Goal: Information Seeking & Learning: Stay updated

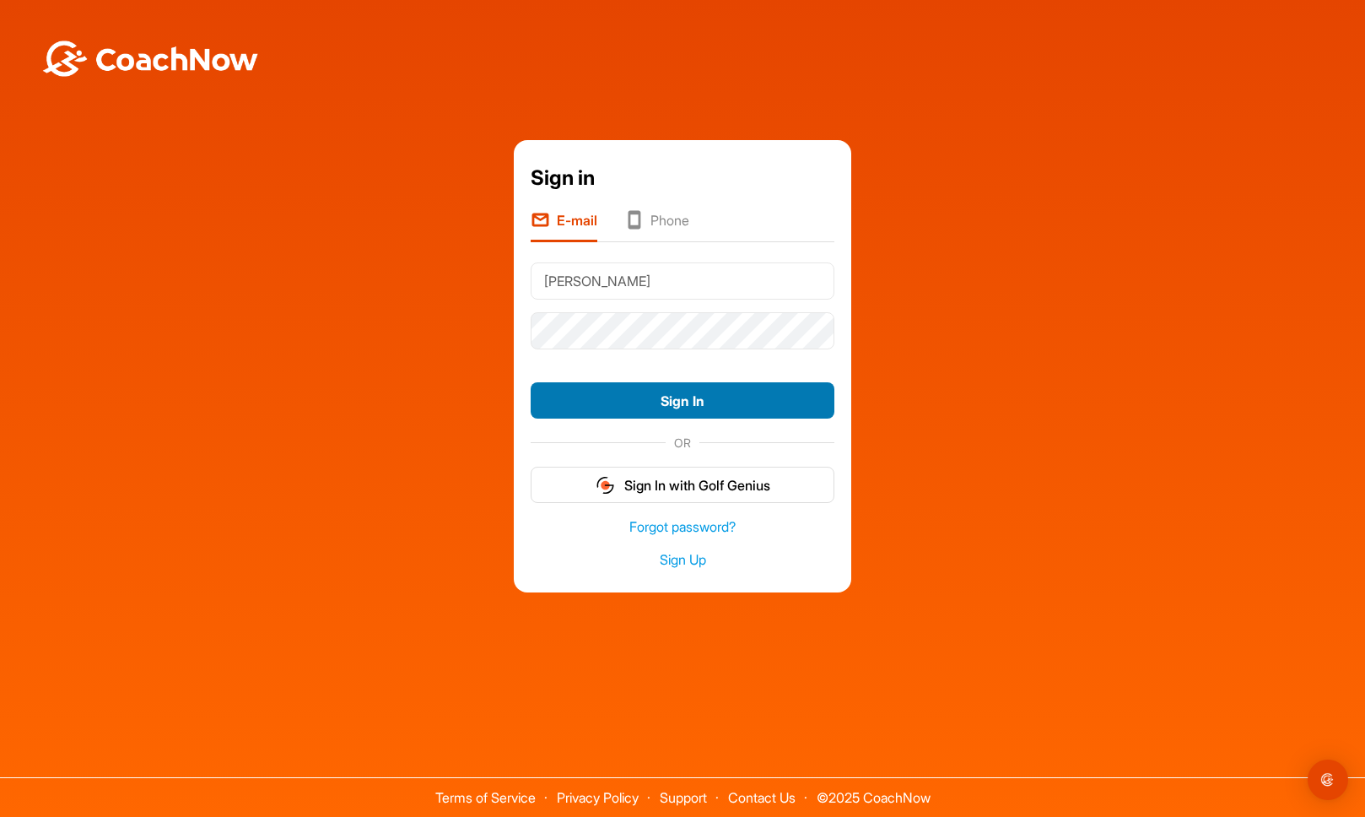
click at [684, 405] on button "Sign In" at bounding box center [683, 400] width 304 height 36
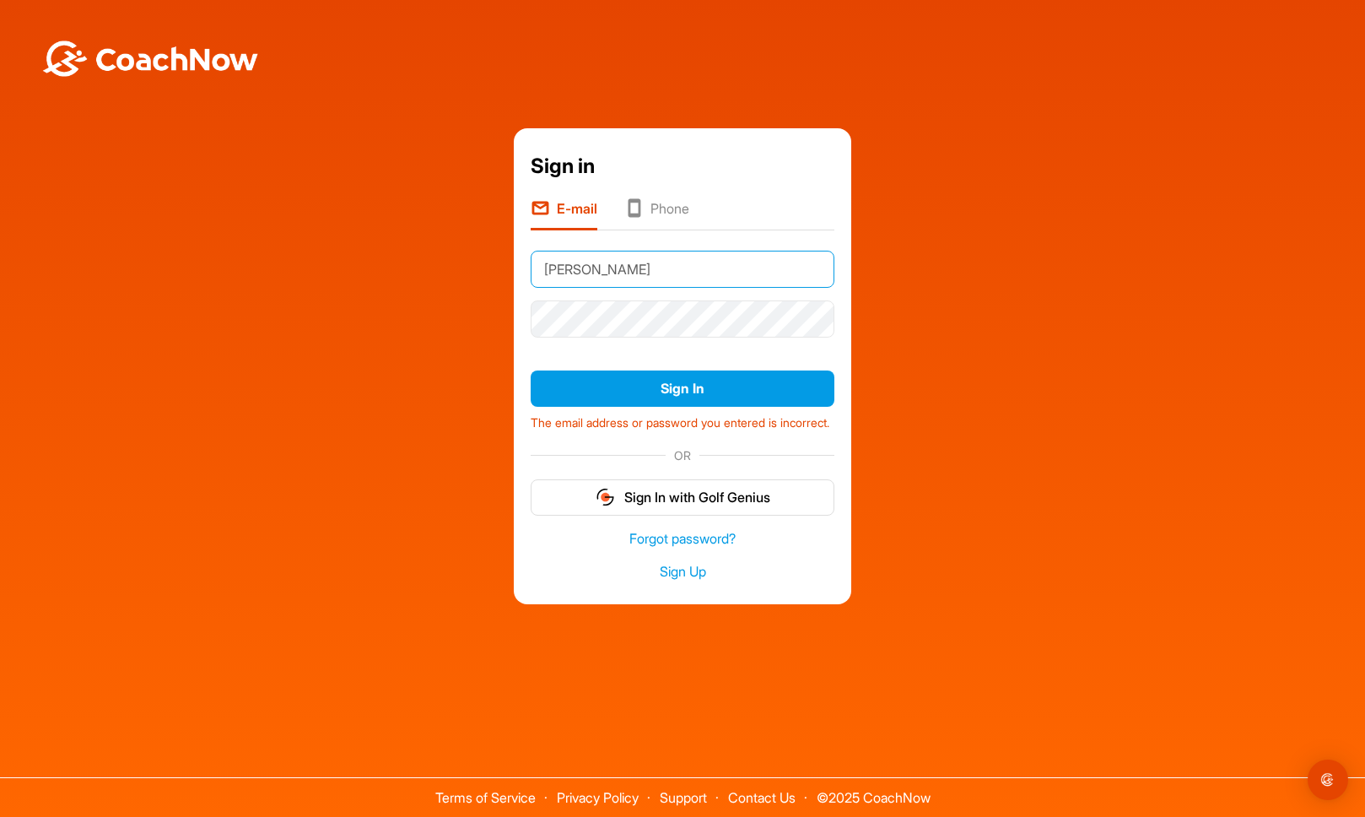
click at [579, 262] on input "[PERSON_NAME]" at bounding box center [683, 269] width 304 height 37
click at [579, 262] on input "Cohen" at bounding box center [683, 269] width 304 height 37
click at [571, 269] on input "[EMAIL_ADDRESS][DOMAIN_NAME]" at bounding box center [683, 269] width 304 height 37
type input "[EMAIL_ADDRESS][DOMAIN_NAME]"
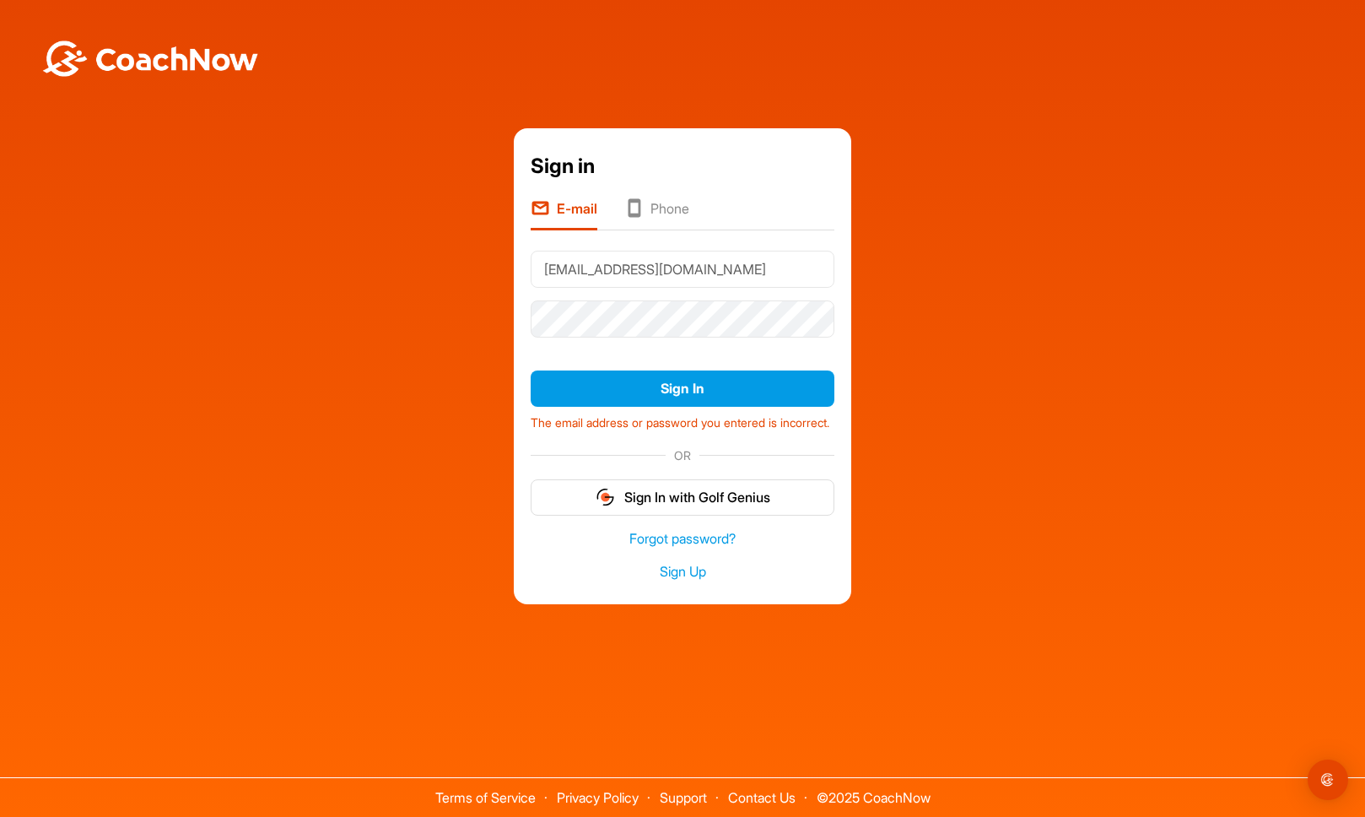
click at [555, 349] on form "jpcohen@sentidocontrario.com.mx Sign In The email address or password you enter…" at bounding box center [683, 379] width 304 height 271
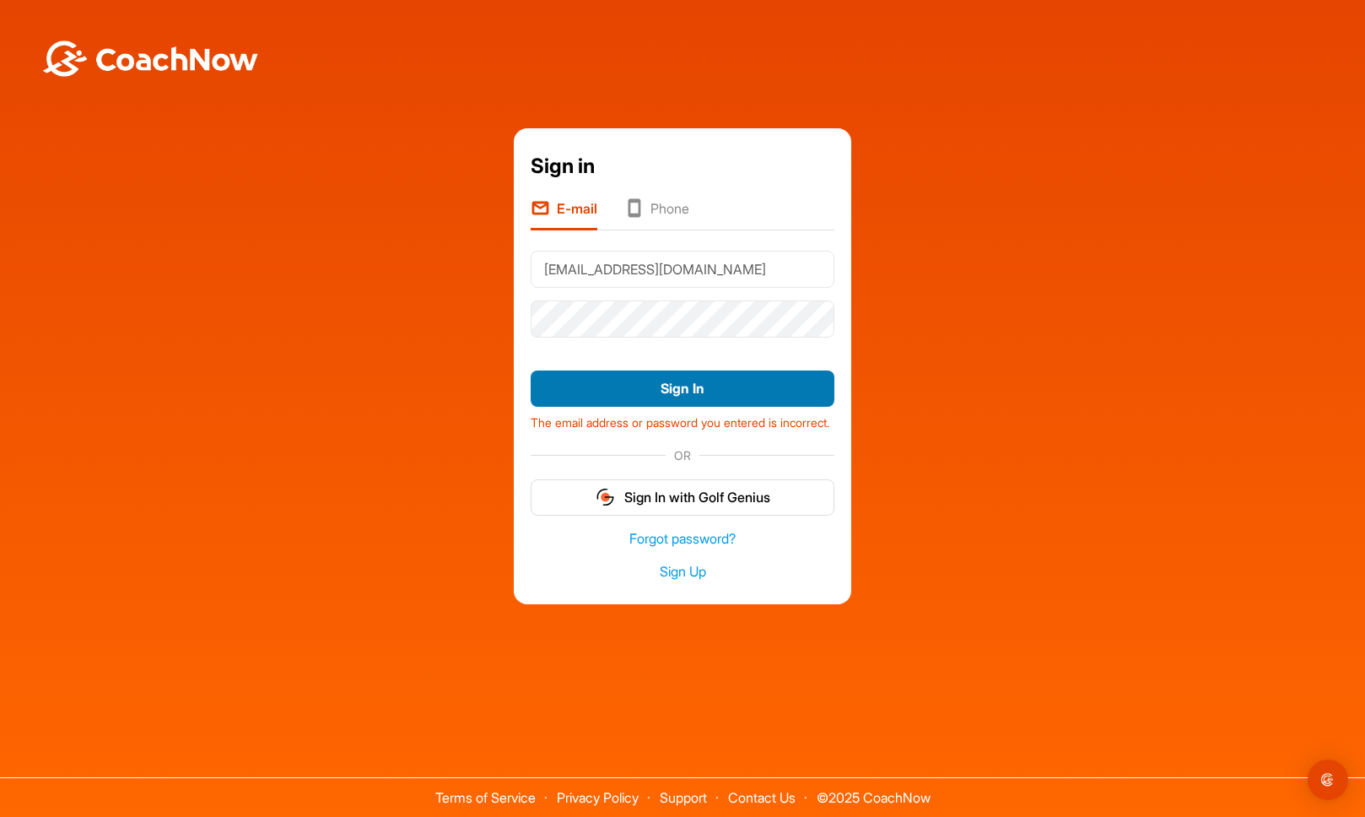
click at [601, 376] on button "Sign In" at bounding box center [683, 388] width 304 height 36
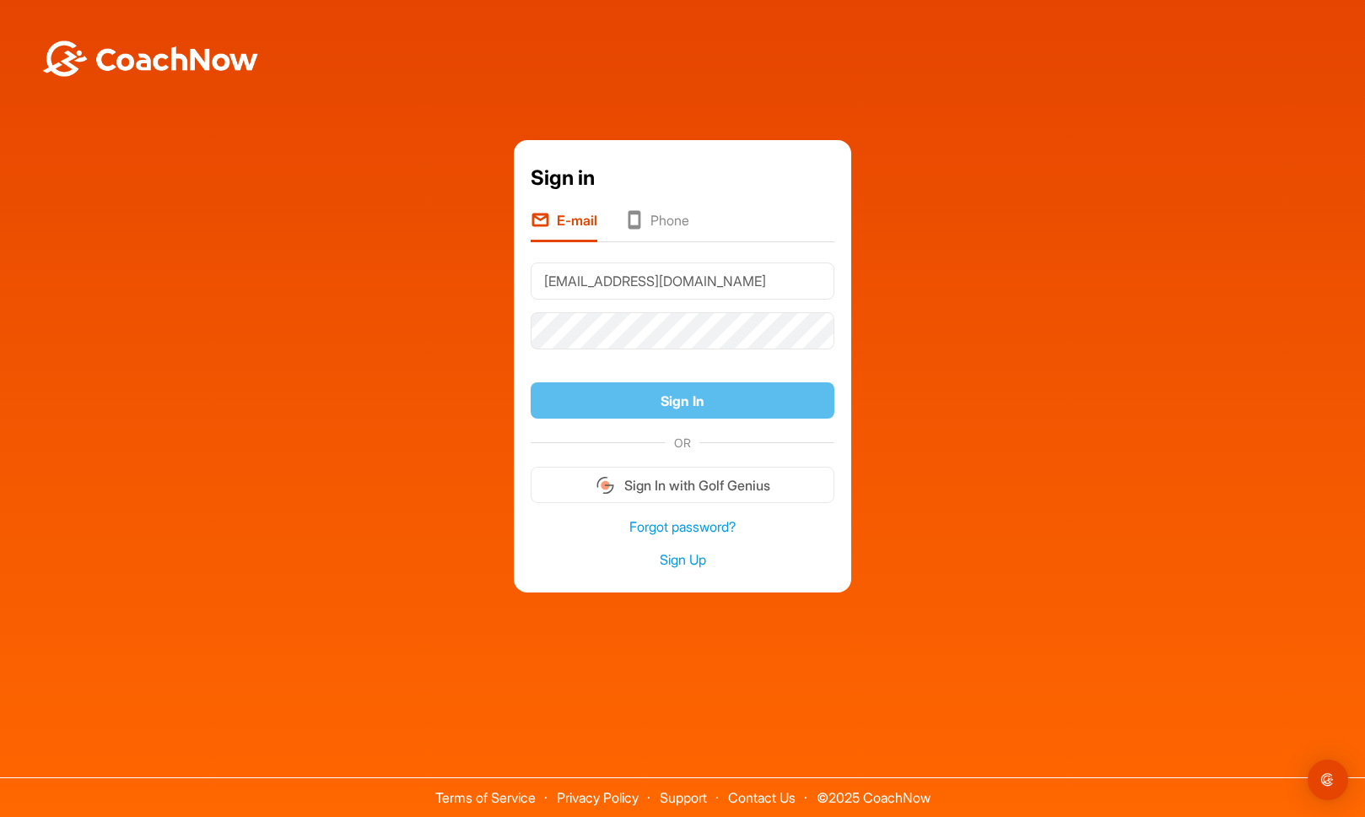
click at [576, 370] on form "jpcohen@sentidocontrario.com.mx Sign In OR Sign In with Golf Genius" at bounding box center [683, 380] width 304 height 247
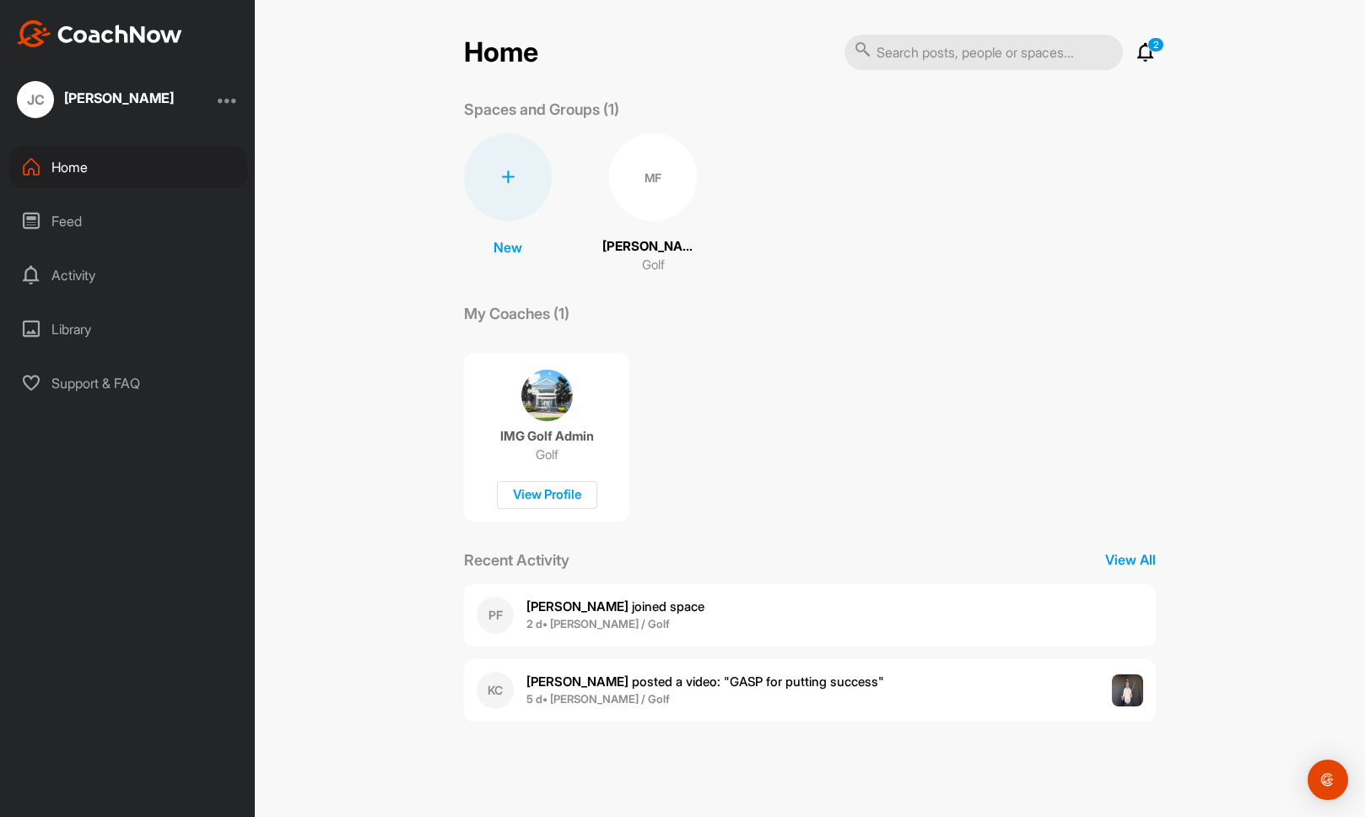
click at [695, 688] on span "[PERSON_NAME] posted a video : " GASP for putting success "" at bounding box center [706, 681] width 358 height 16
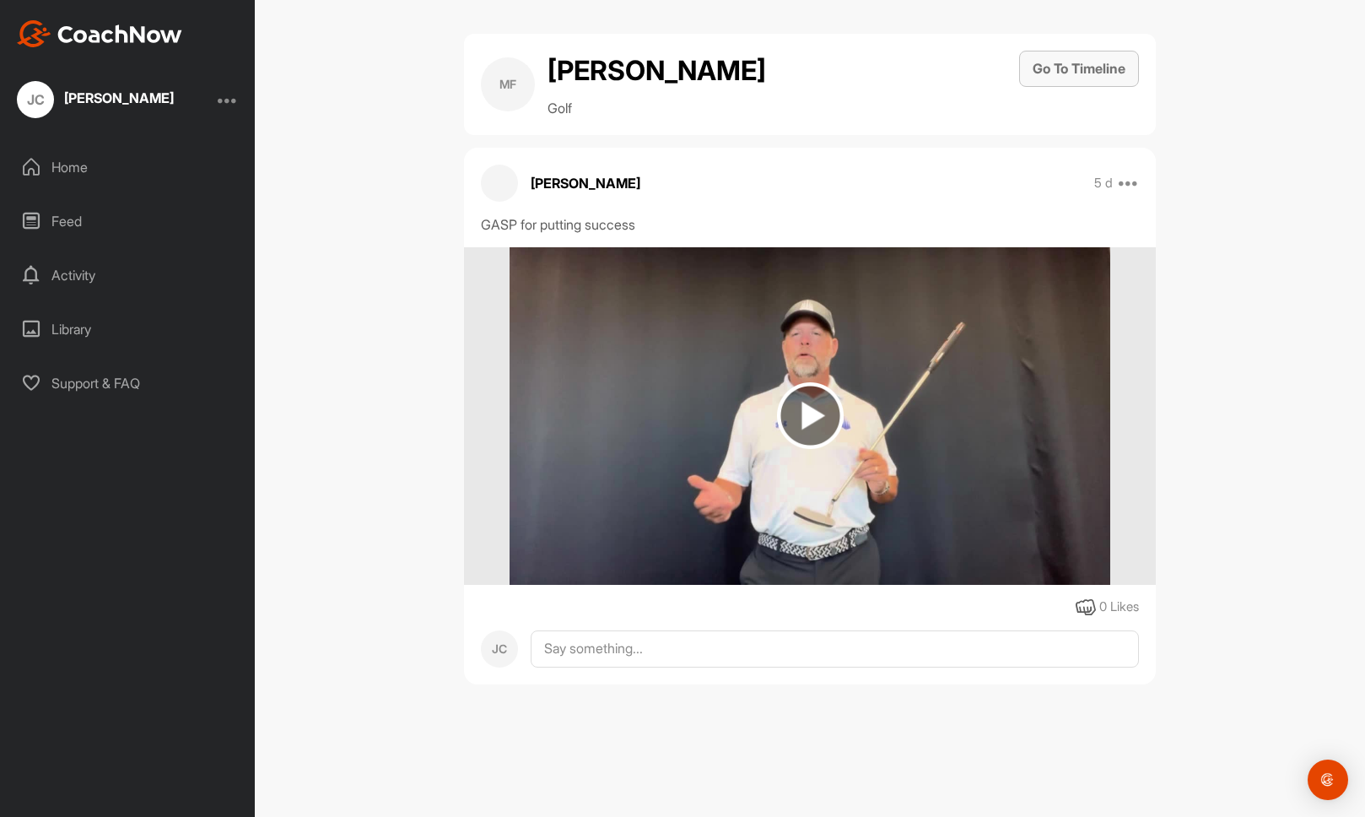
click at [1084, 62] on button "Go To Timeline" at bounding box center [1079, 69] width 120 height 36
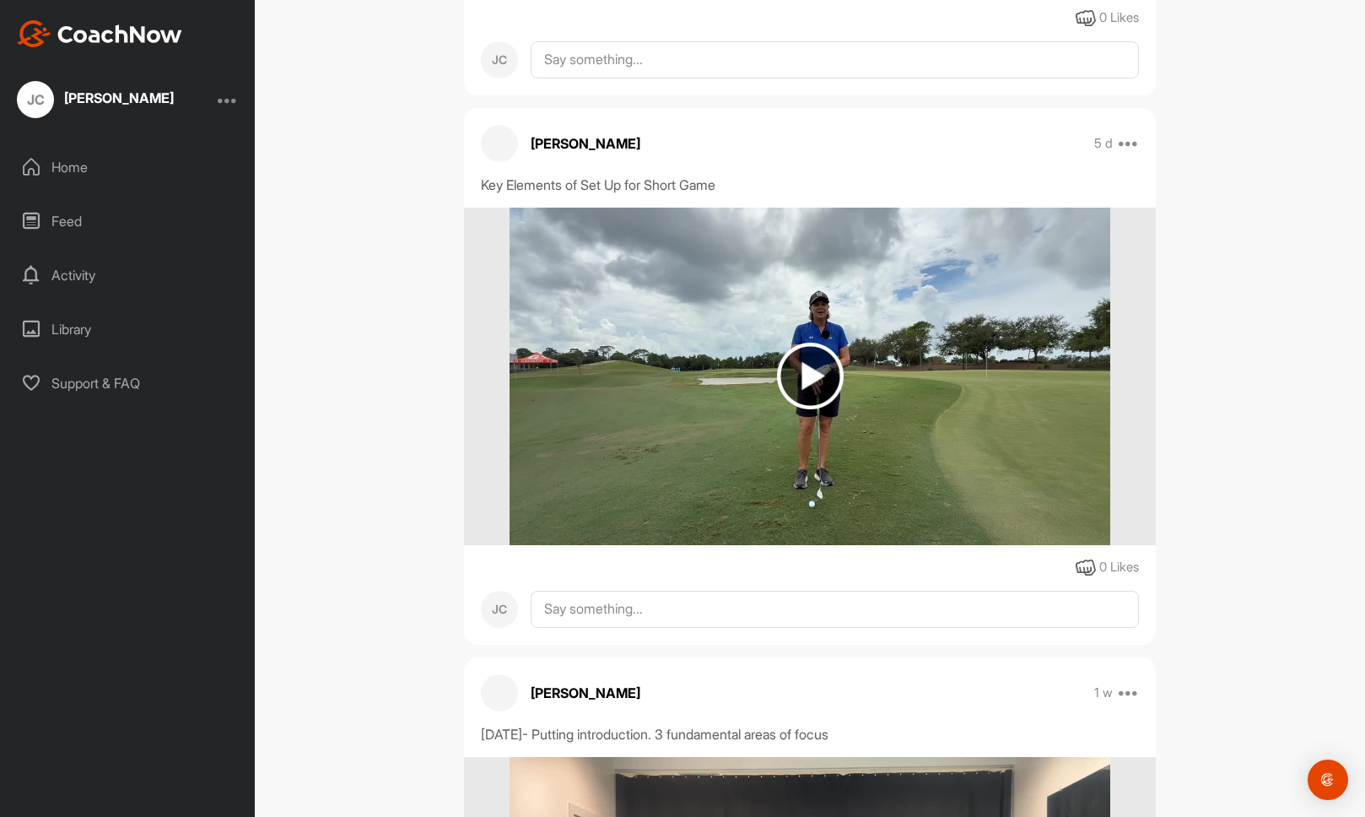
scroll to position [759, 0]
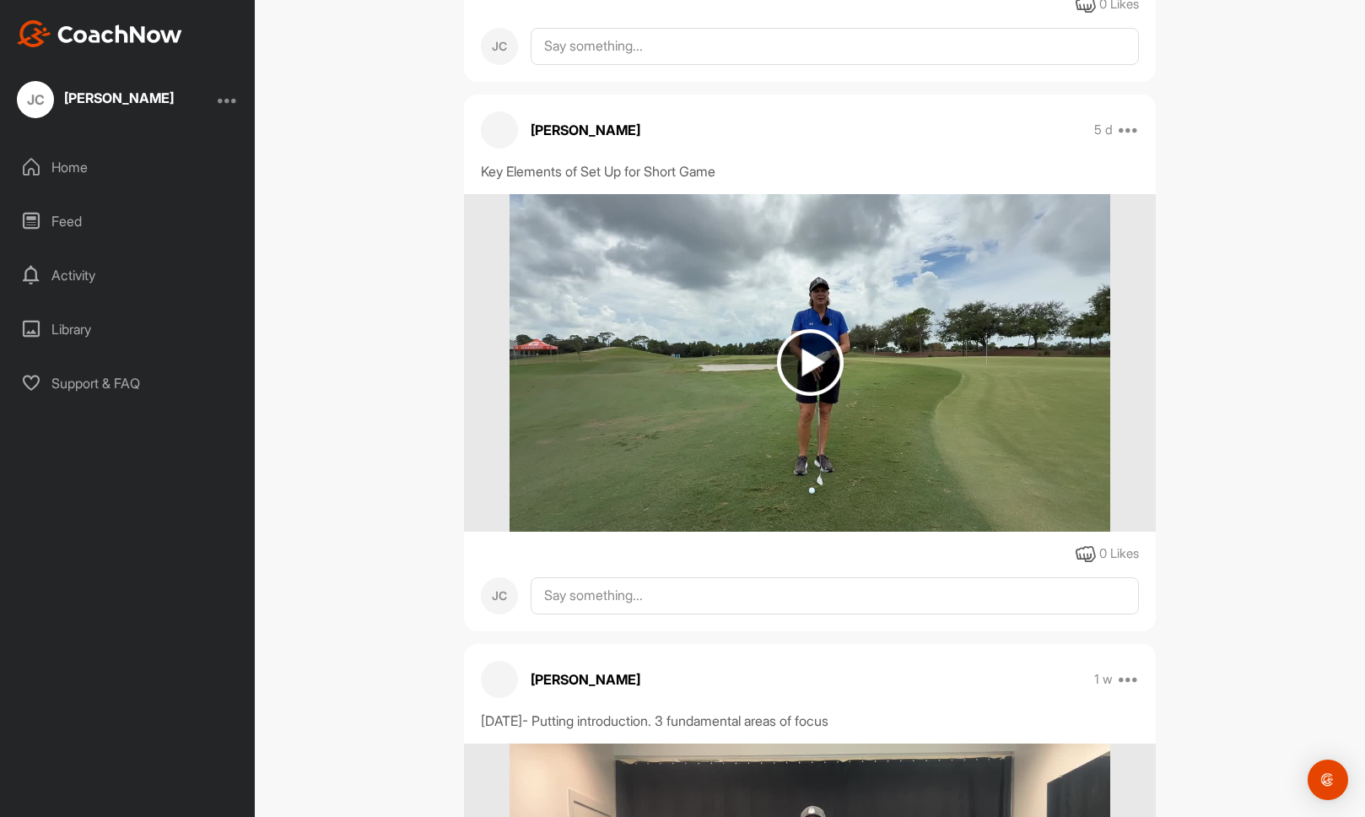
click at [68, 275] on div "Activity" at bounding box center [128, 275] width 238 height 42
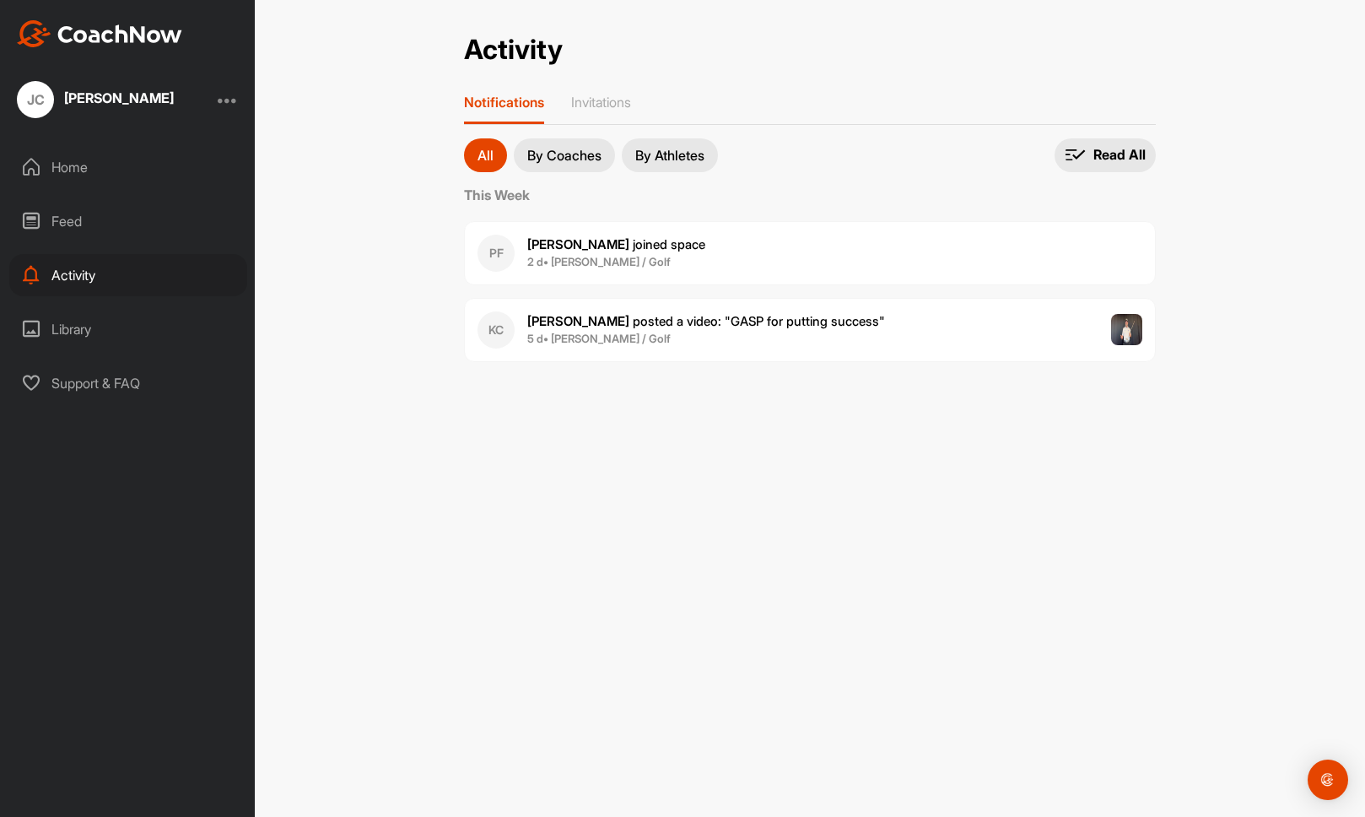
click at [235, 102] on div at bounding box center [228, 99] width 20 height 20
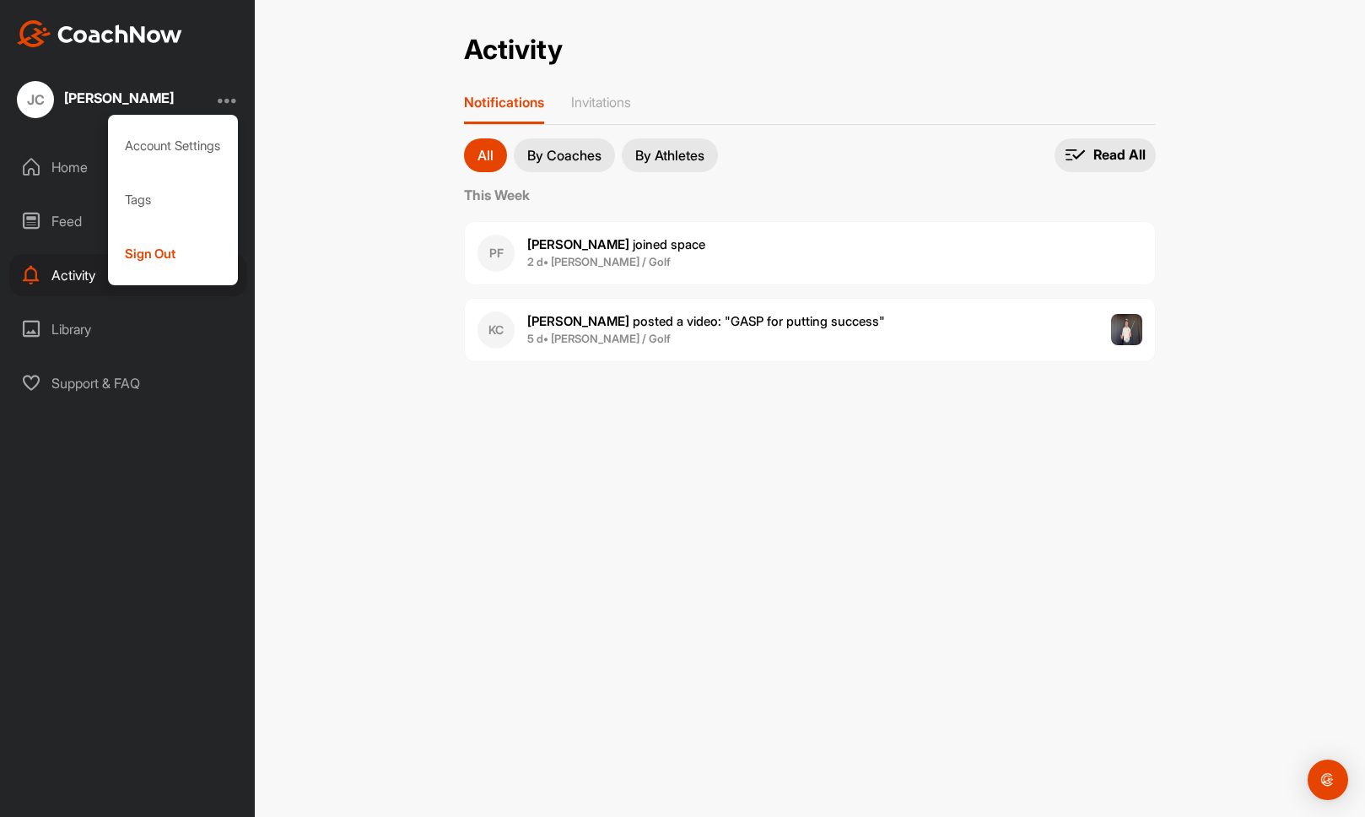
click at [308, 218] on div "Activity Activity Notifications Invitations All By Coaches By Athletes All noti…" at bounding box center [810, 408] width 1111 height 817
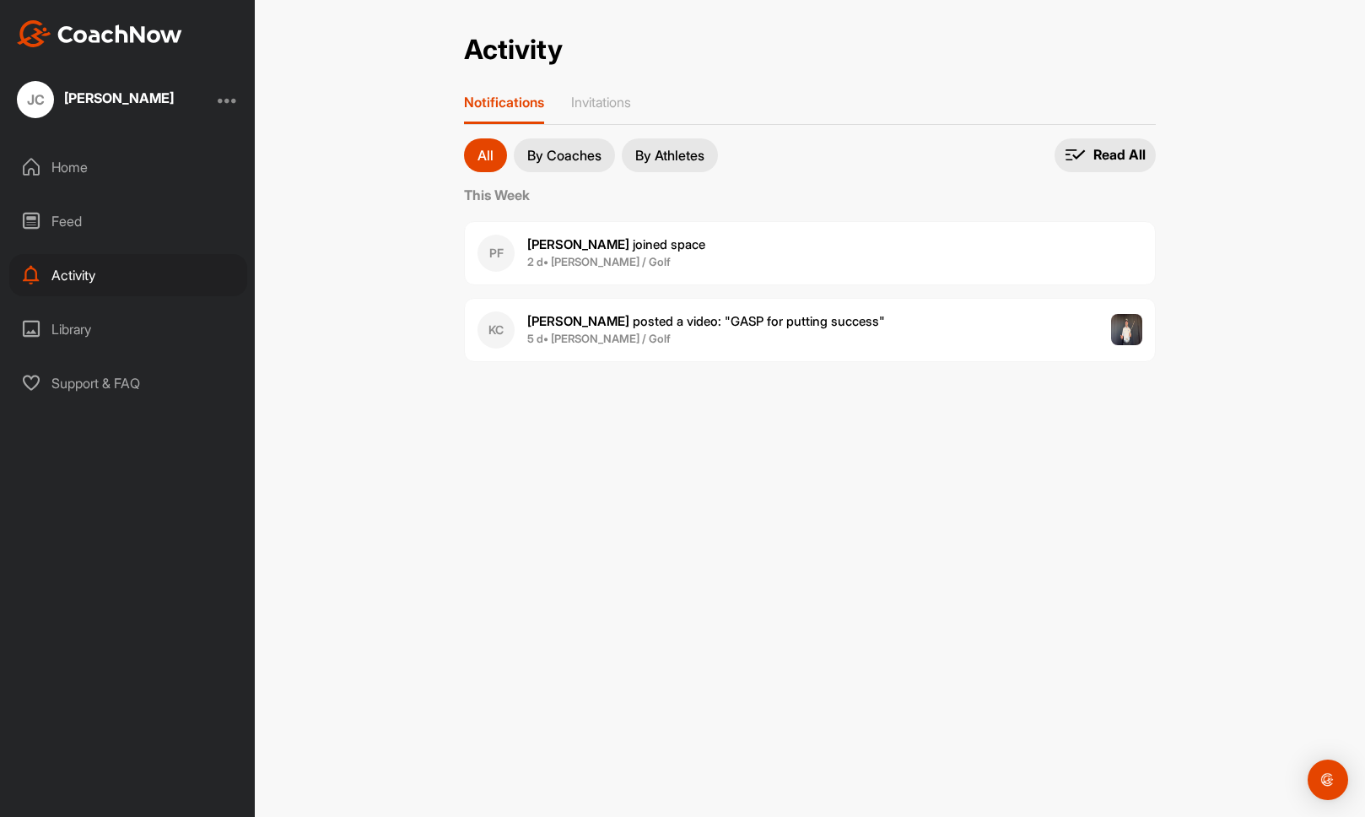
click at [701, 149] on p "By Athletes" at bounding box center [669, 156] width 69 height 14
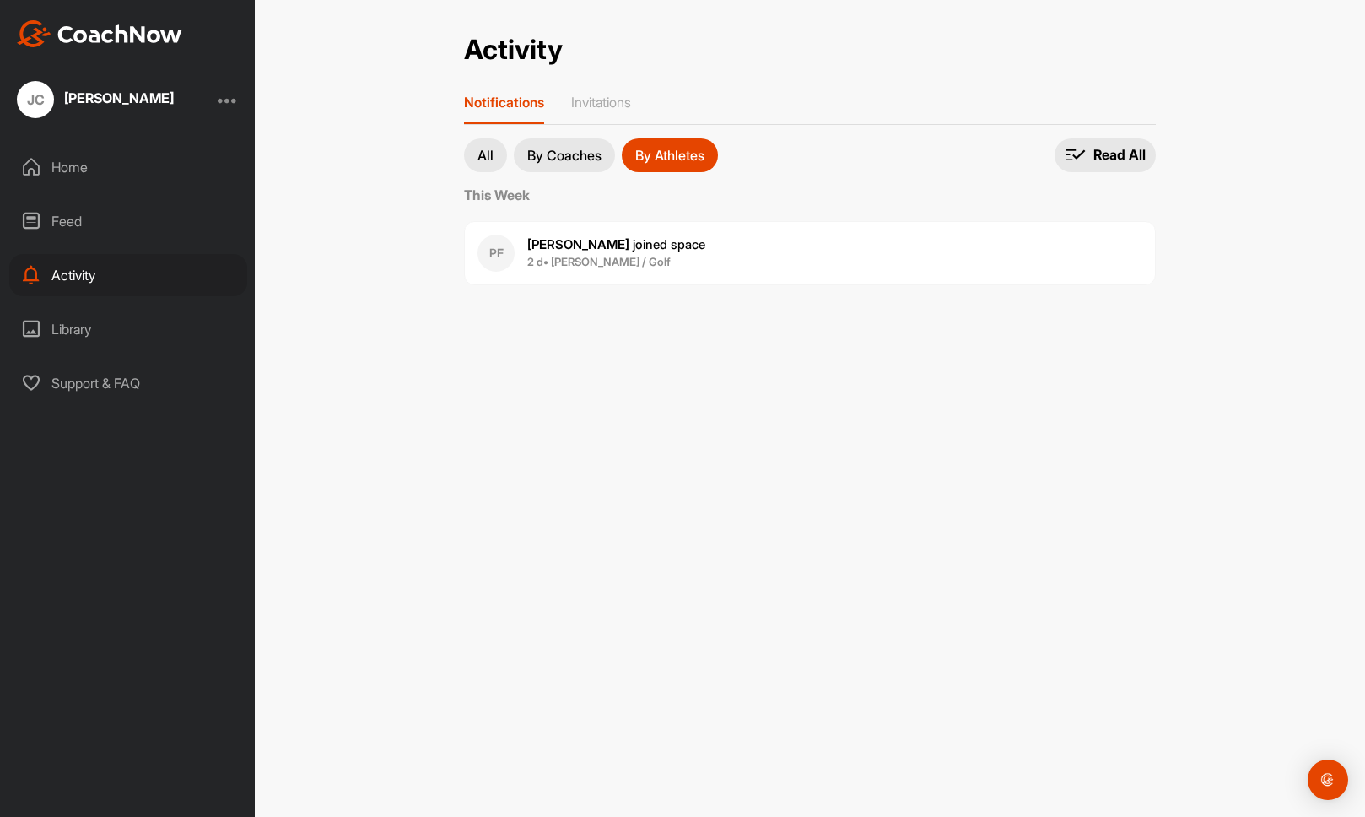
click at [591, 243] on span "[PERSON_NAME] joined space" at bounding box center [616, 244] width 178 height 16
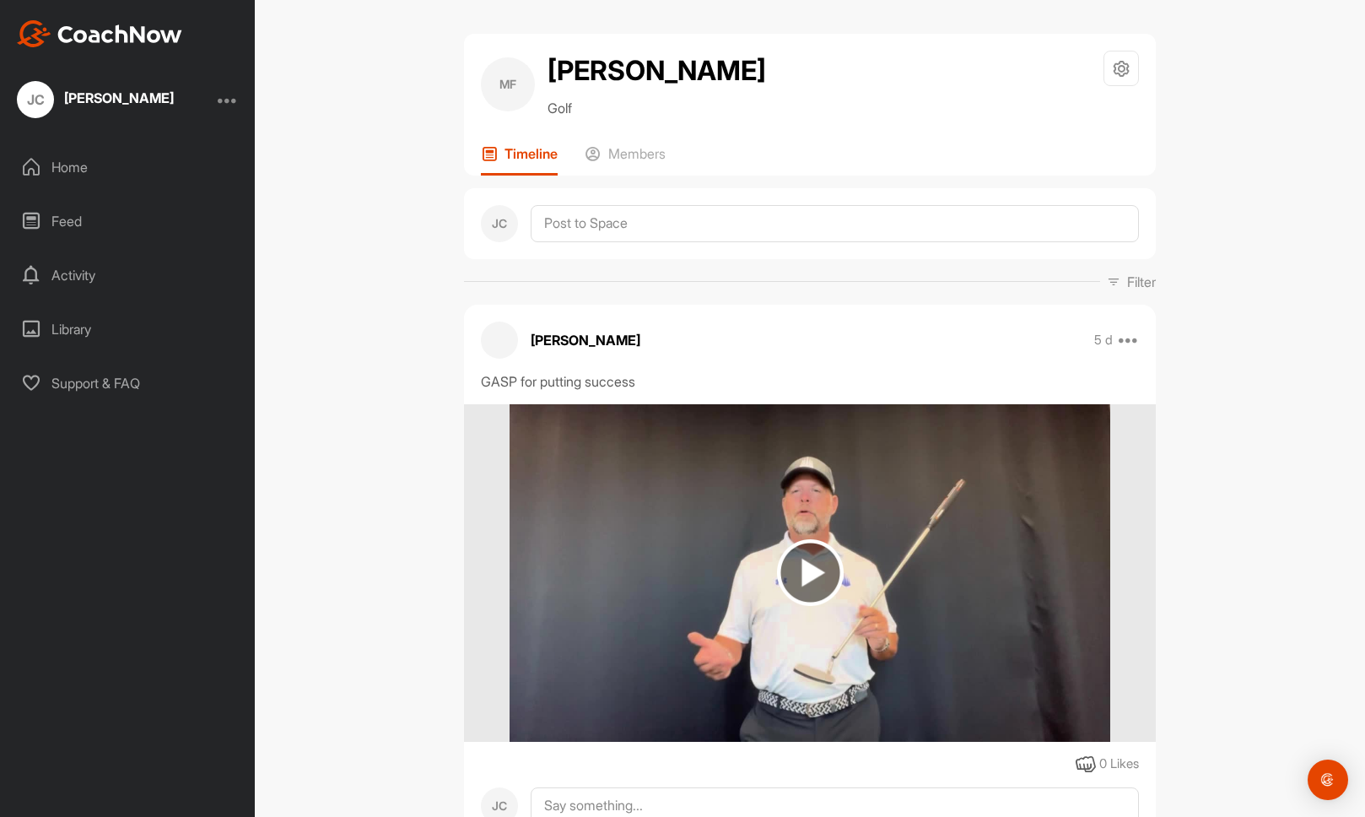
click at [222, 100] on div at bounding box center [228, 99] width 20 height 20
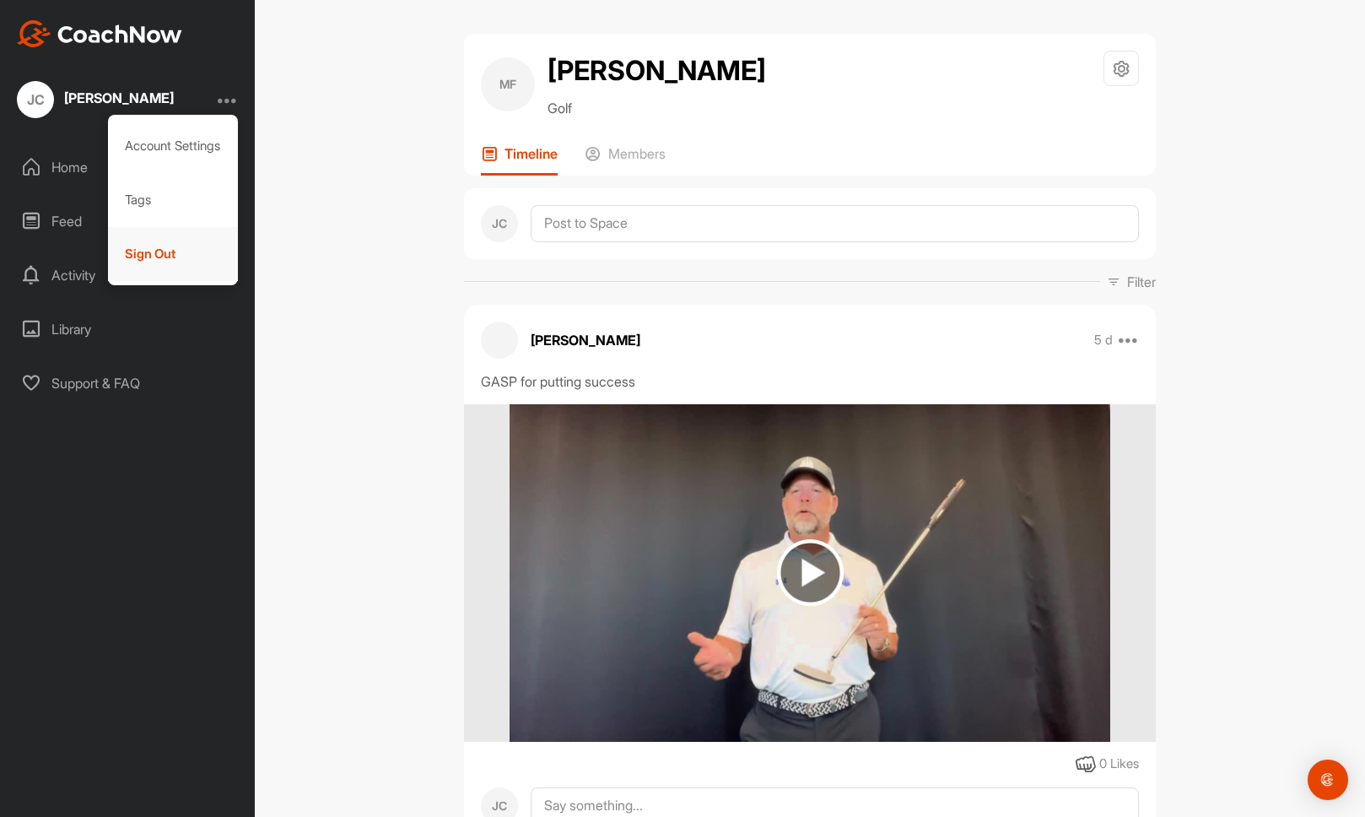
click at [182, 246] on div "Sign Out" at bounding box center [173, 254] width 131 height 54
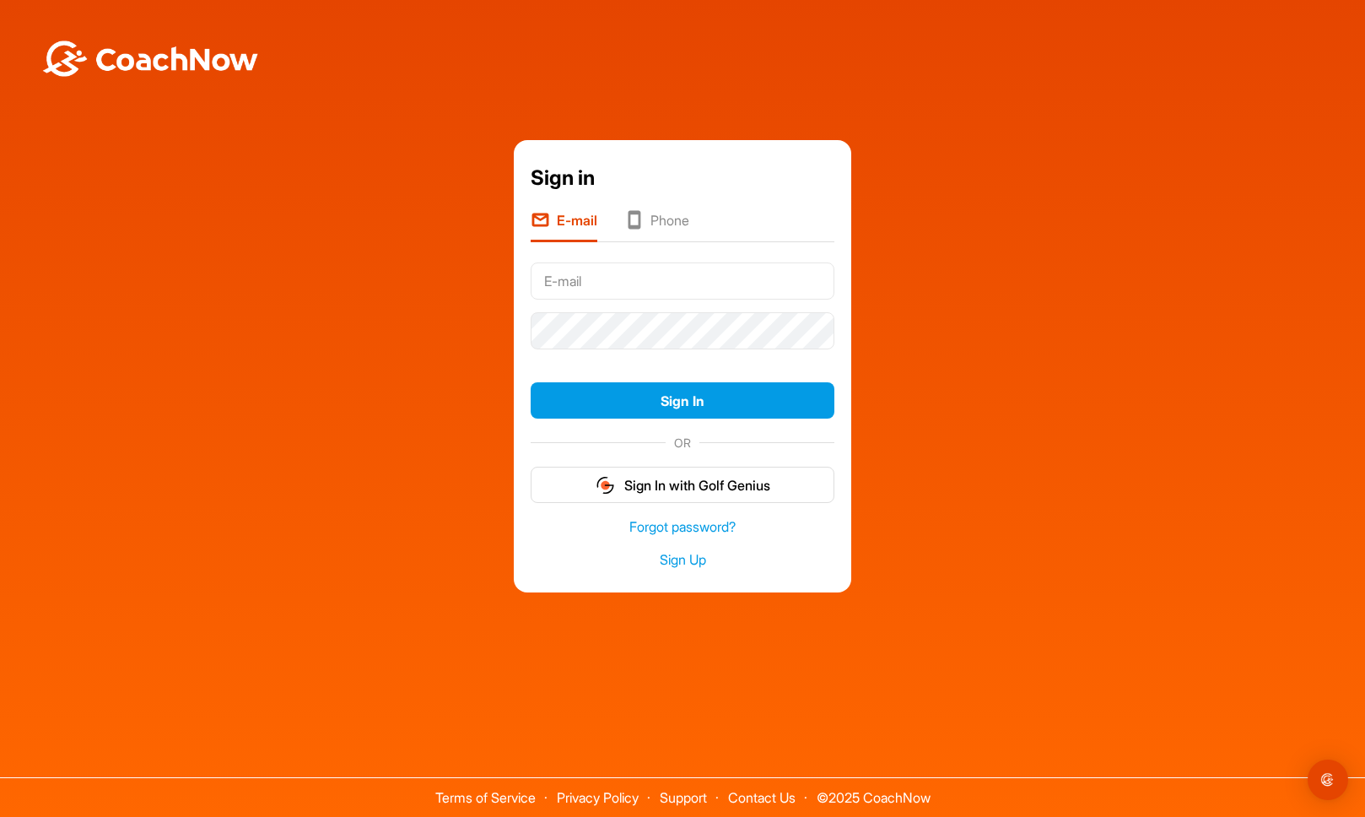
type input "[EMAIL_ADDRESS][DOMAIN_NAME]"
